Goal: Contribute content

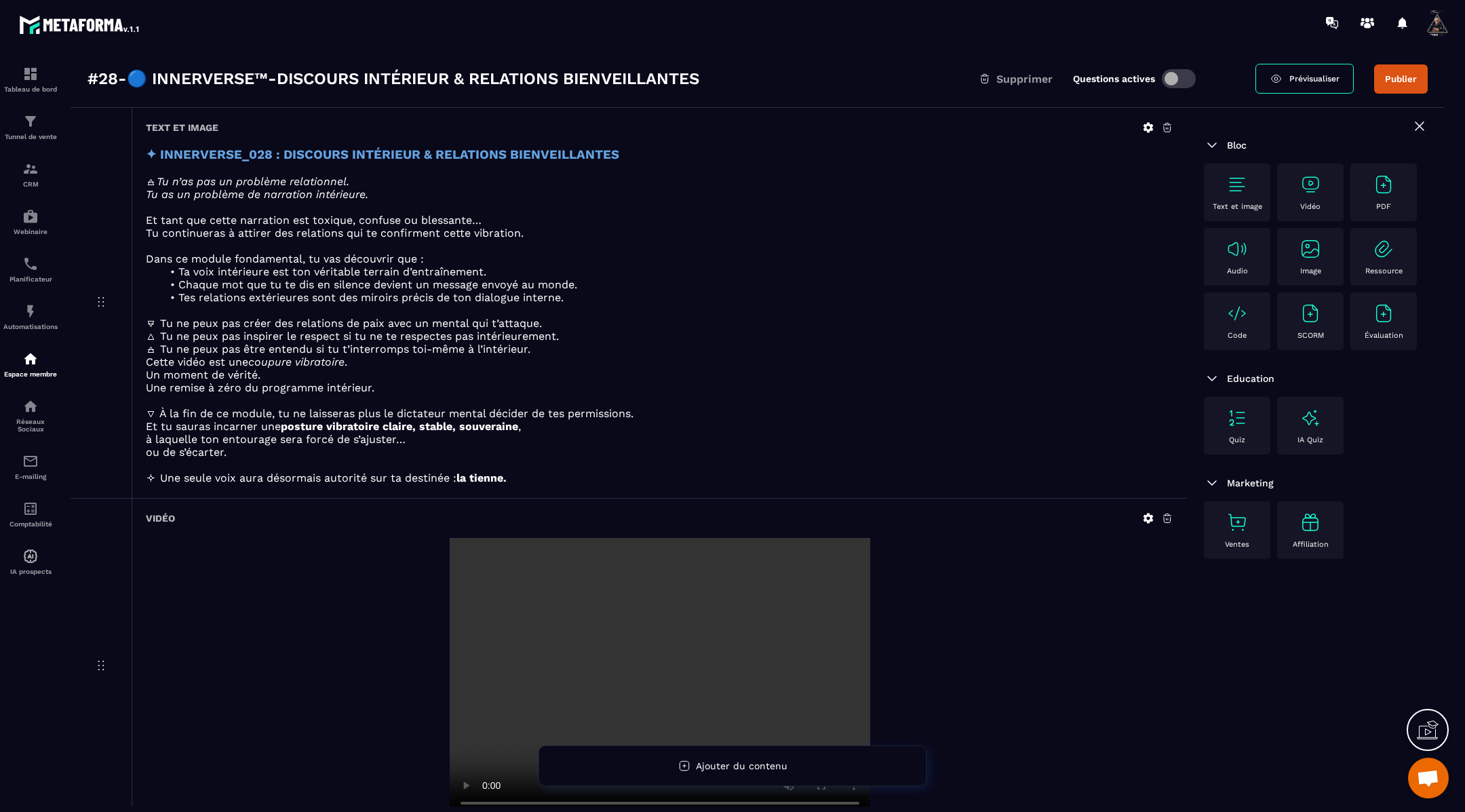
scroll to position [73, 0]
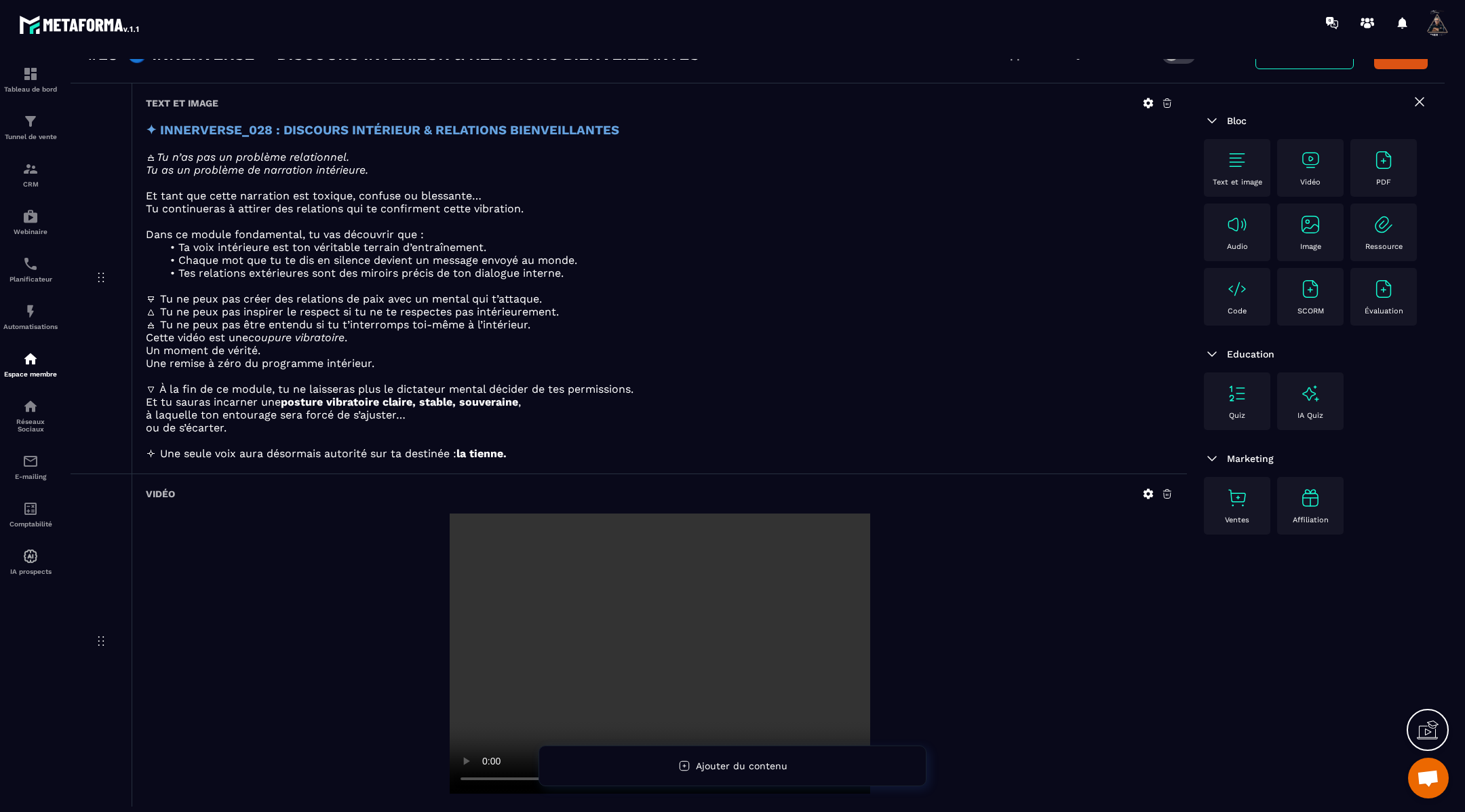
click at [1145, 489] on icon at bounding box center [1149, 494] width 10 height 10
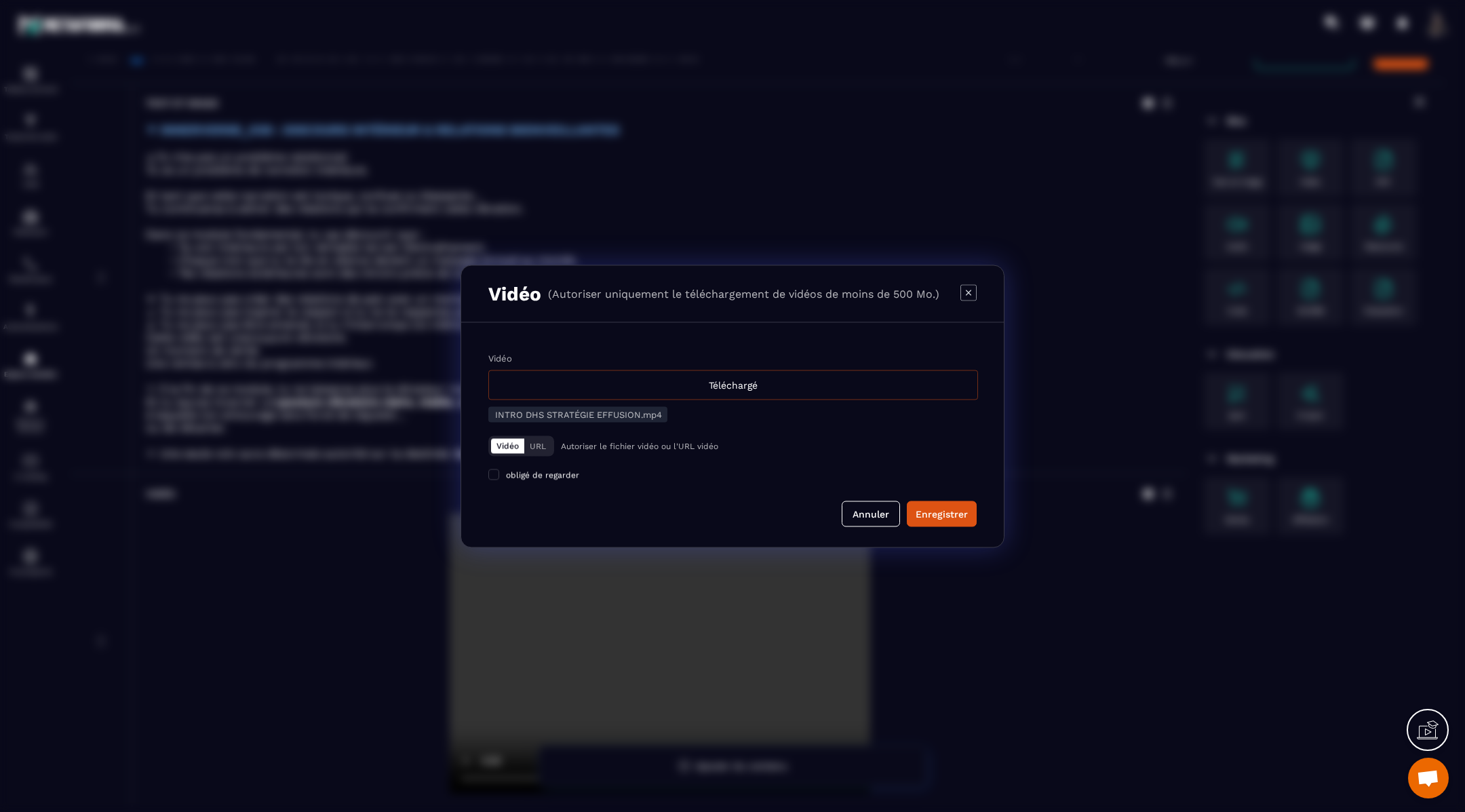
click at [781, 397] on div "Téléchargé" at bounding box center [733, 385] width 490 height 30
click at [0, 0] on input "Vidéo Téléchargé" at bounding box center [0, 0] width 0 height 0
click at [947, 513] on div "Enregistrer" at bounding box center [942, 513] width 52 height 13
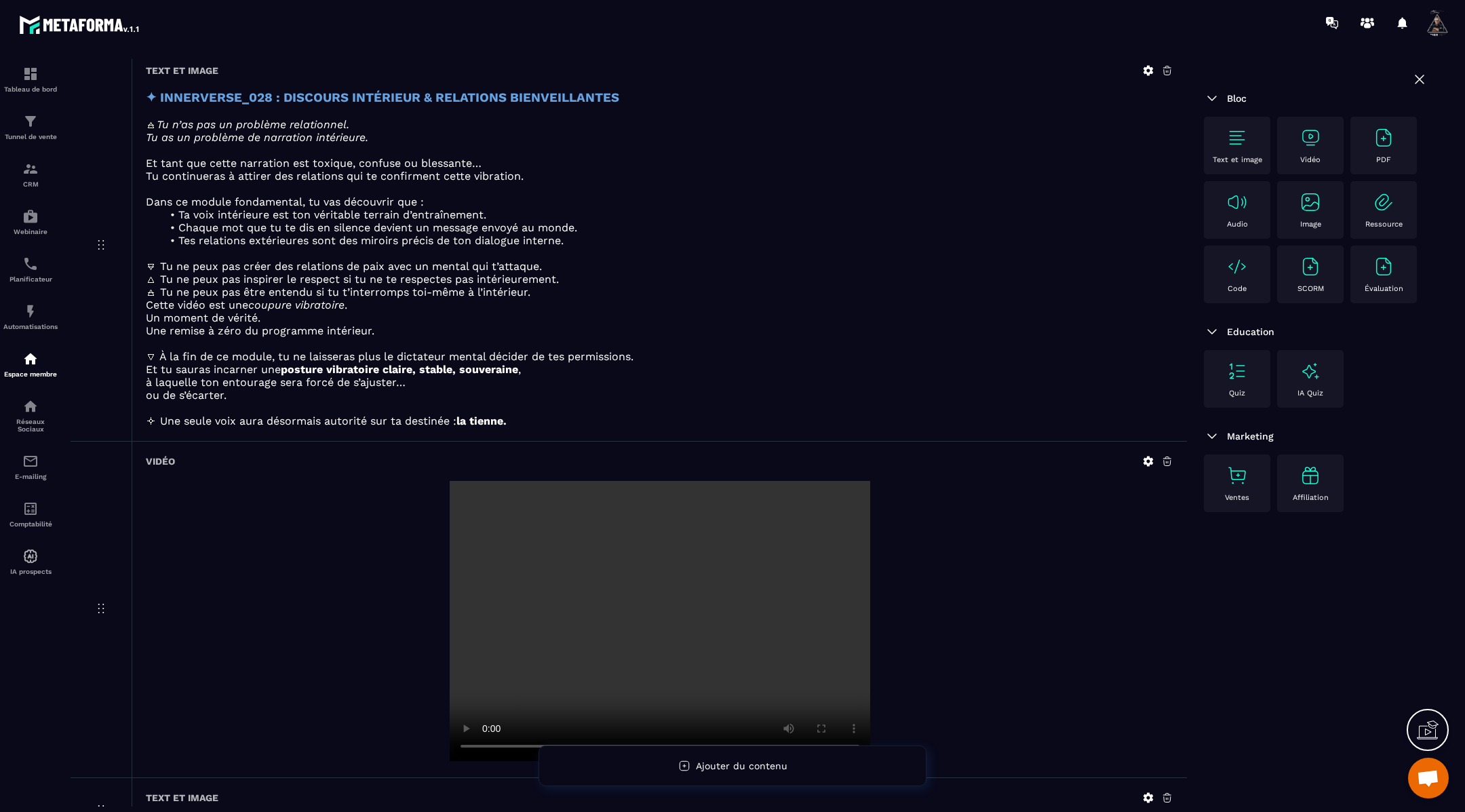
scroll to position [109, 0]
click at [660, 547] on video at bounding box center [660, 619] width 421 height 280
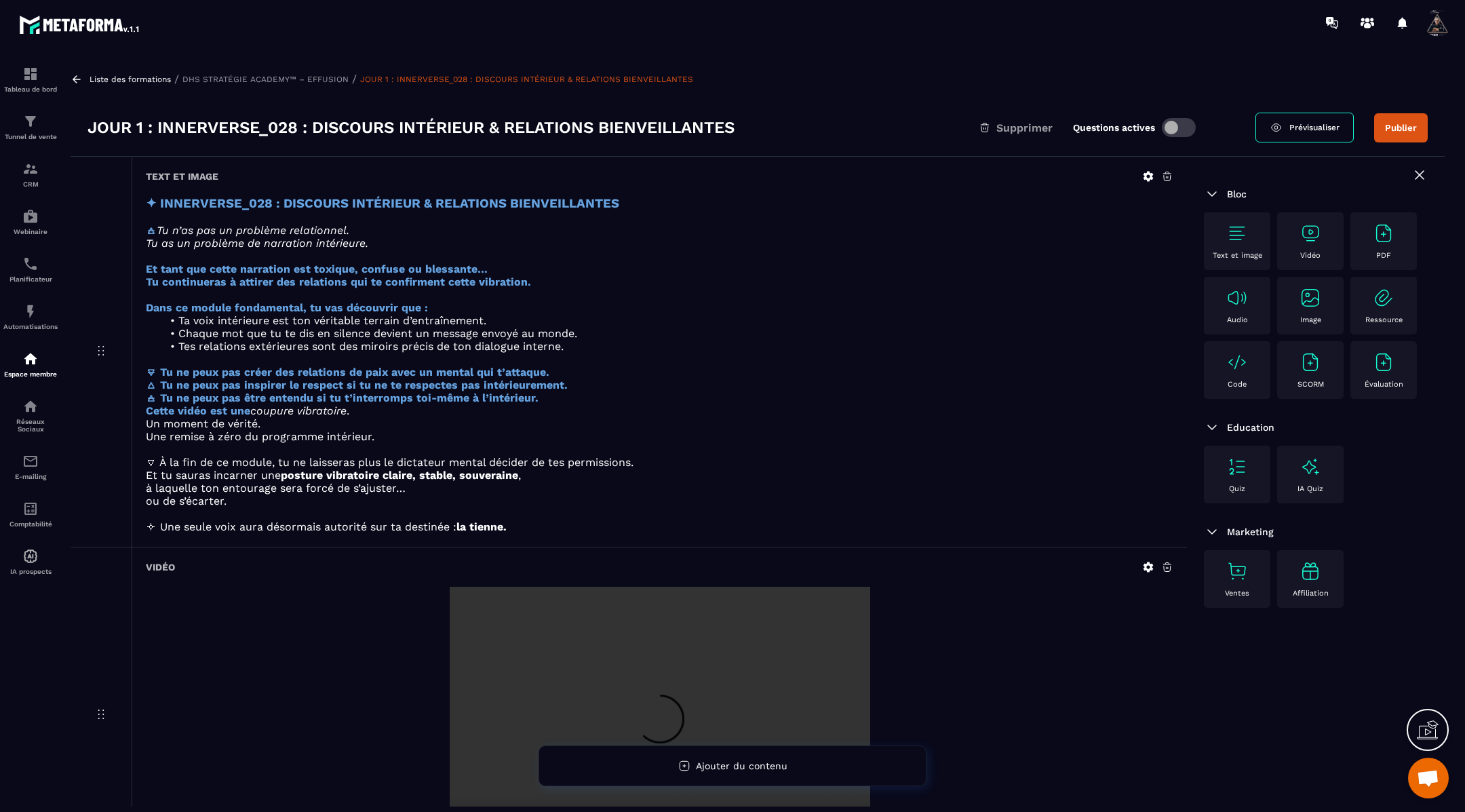
click at [1148, 562] on icon at bounding box center [1149, 567] width 10 height 10
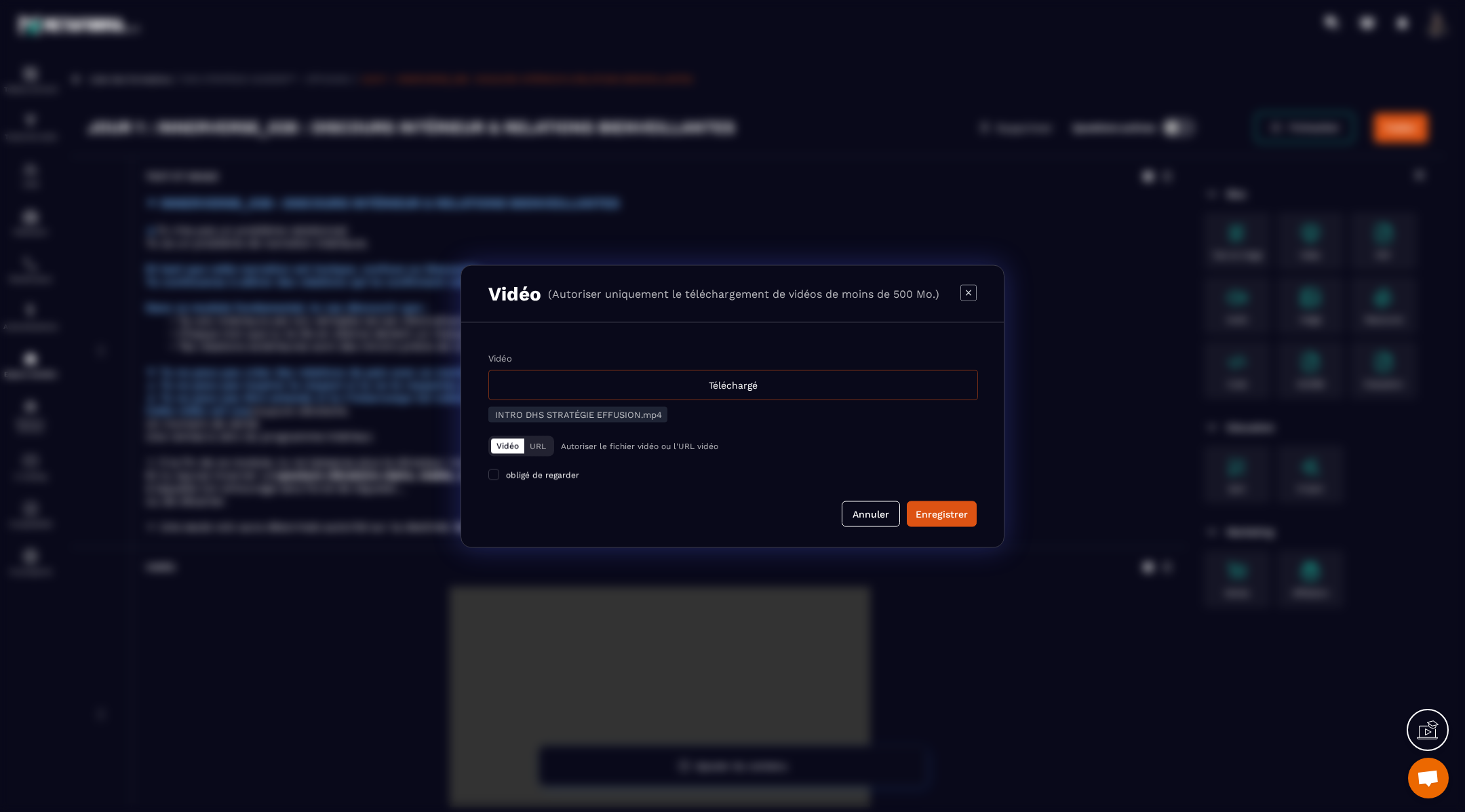
click at [808, 392] on div "Téléchargé" at bounding box center [733, 385] width 490 height 30
click at [0, 0] on input "Vidéo Téléchargé" at bounding box center [0, 0] width 0 height 0
click at [948, 526] on button "Enregistrer" at bounding box center [942, 513] width 70 height 26
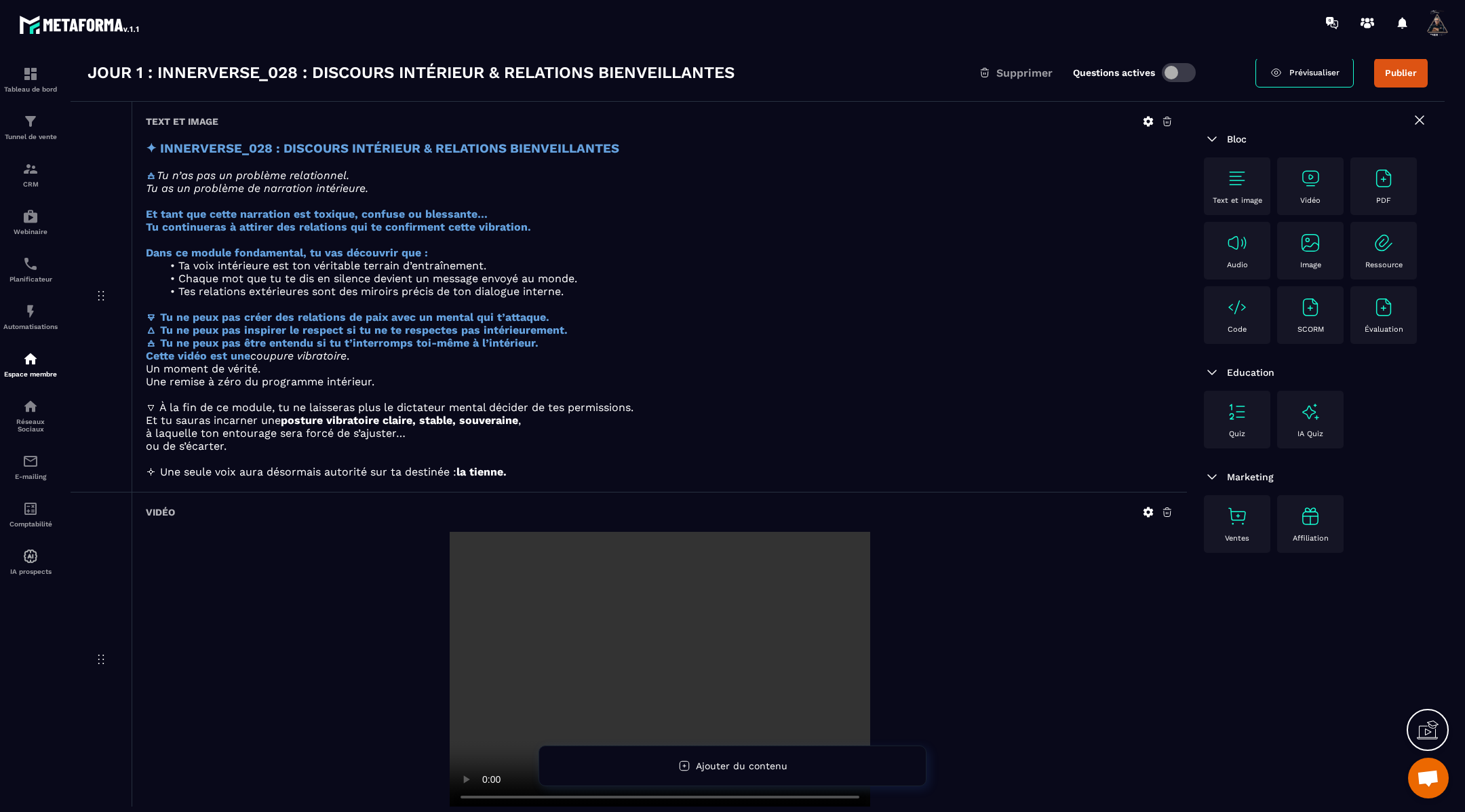
scroll to position [70, 0]
